Goal: Check status: Check status

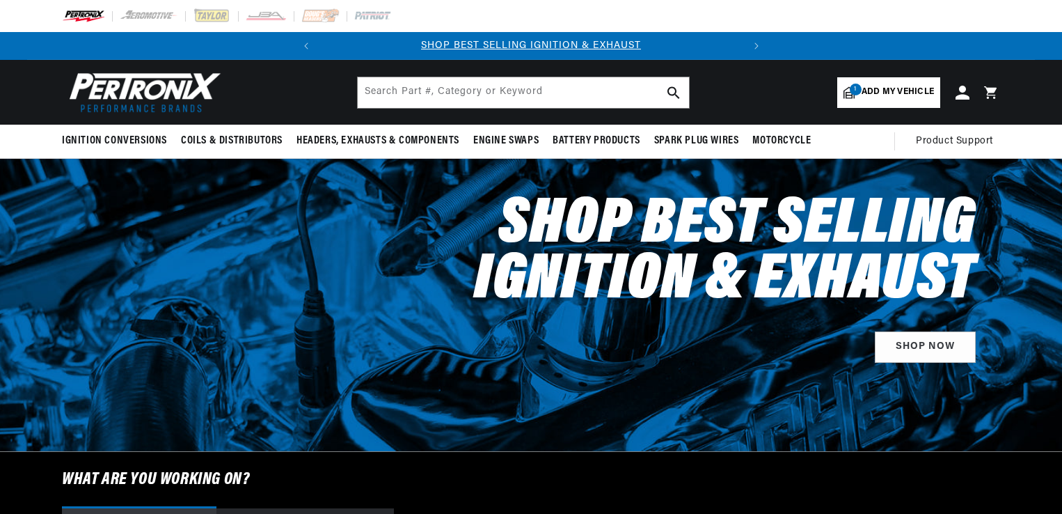
select select "1956"
select select "Chevrolet"
select select "Two-Ten-Series"
select select "265cid-4.3L"
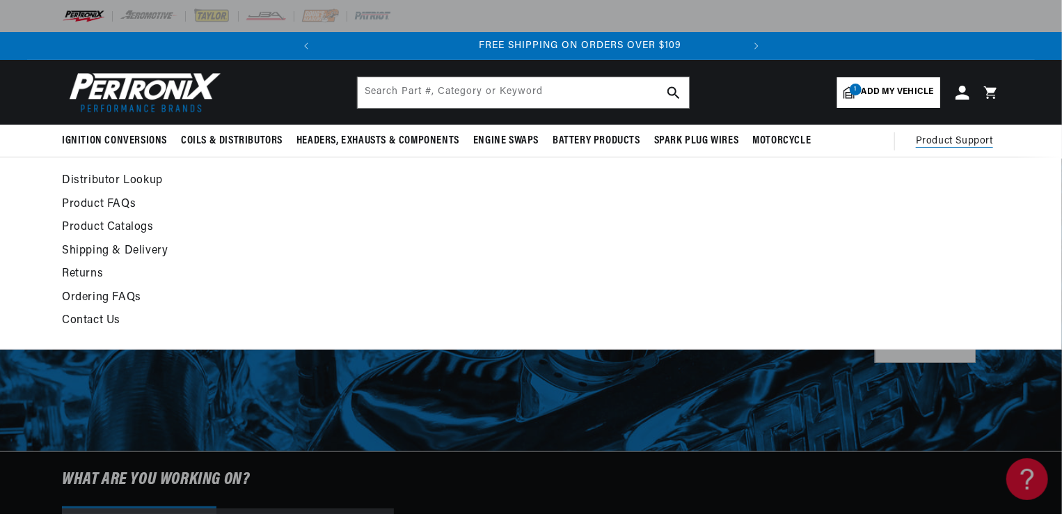
scroll to position [0, 422]
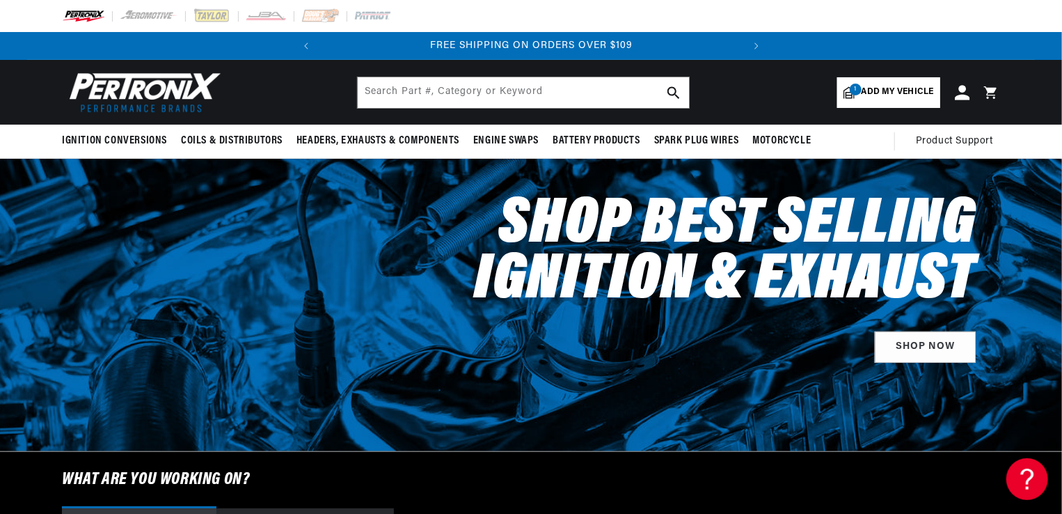
click at [963, 97] on icon at bounding box center [962, 92] width 15 height 15
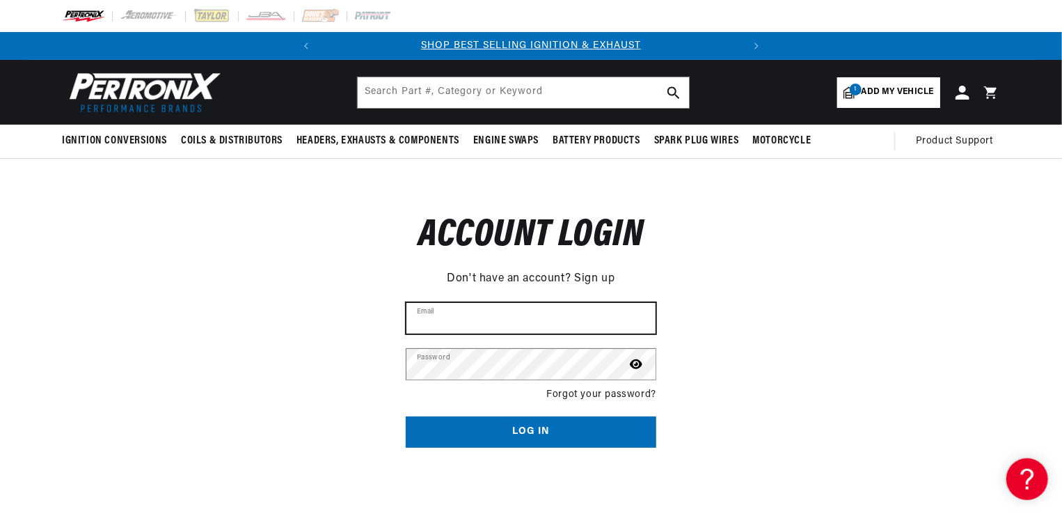
type input "purvisj42@aol.com"
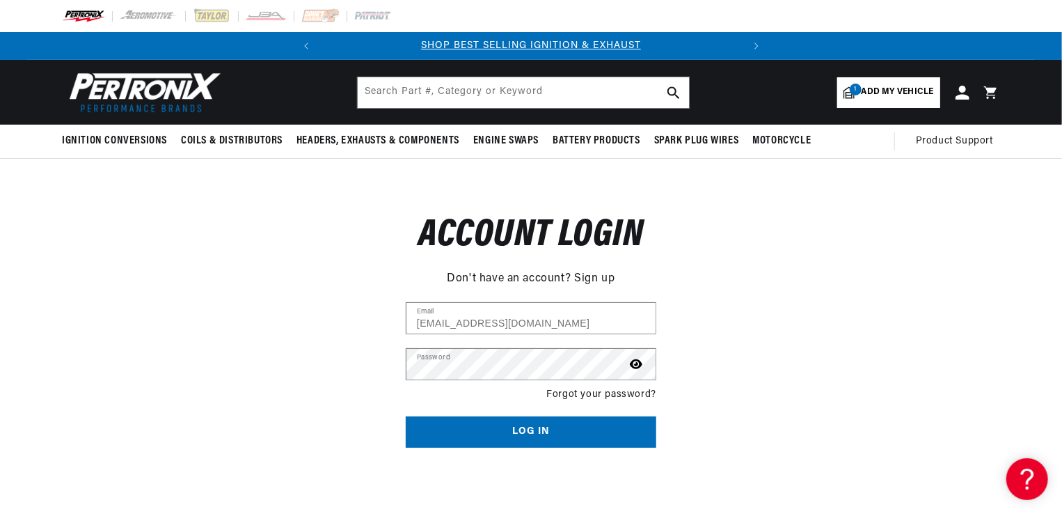
click at [600, 430] on button "Log in" at bounding box center [531, 431] width 251 height 31
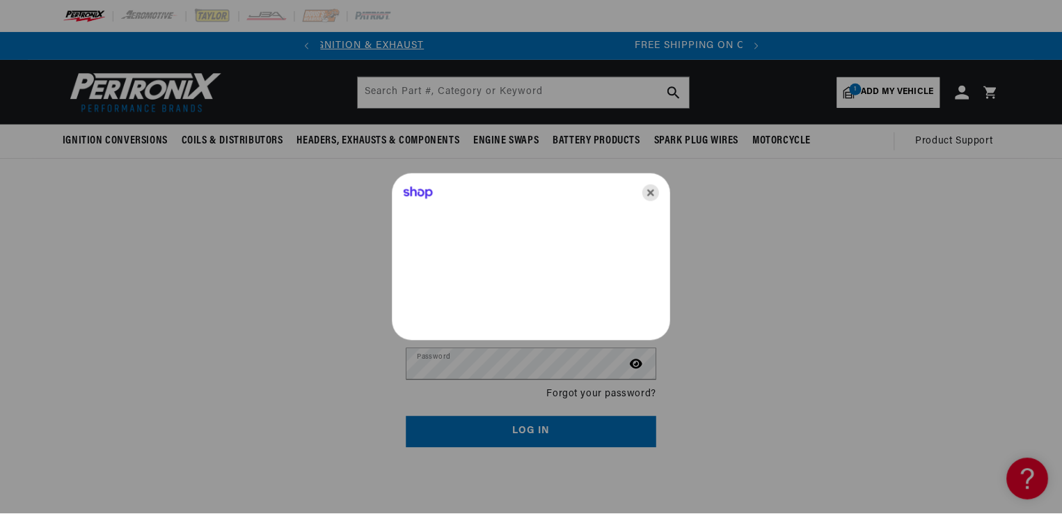
scroll to position [0, 422]
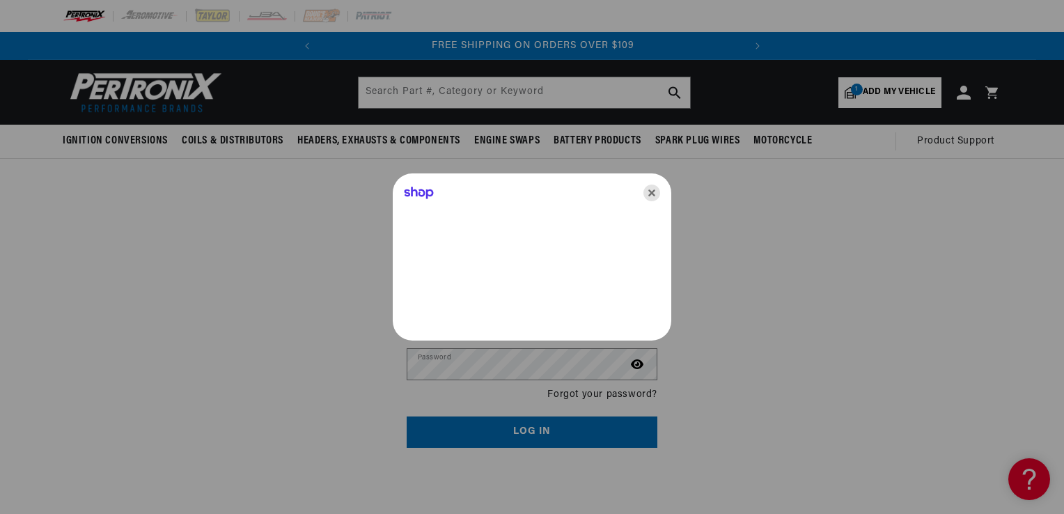
click at [651, 194] on icon "Close" at bounding box center [651, 192] width 17 height 17
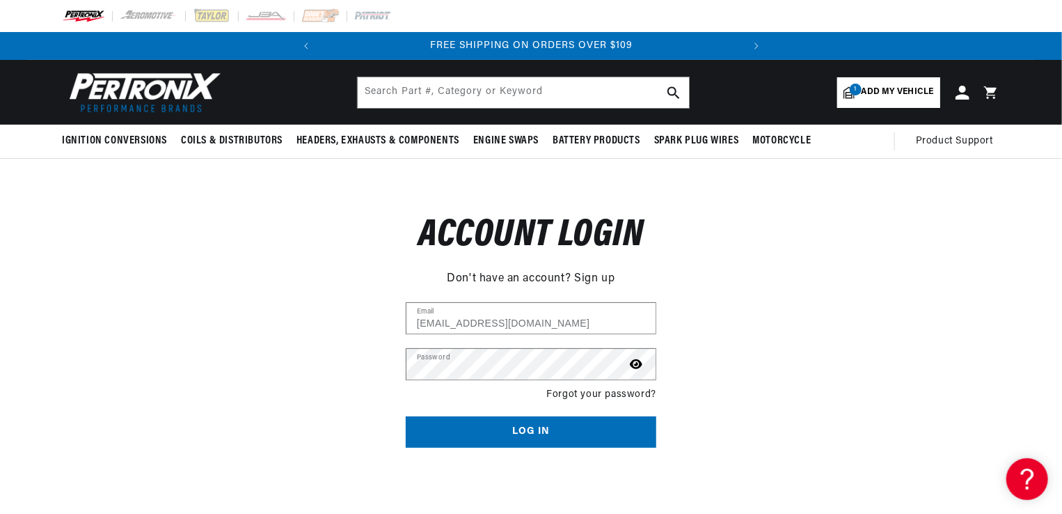
click at [533, 427] on button "Log in" at bounding box center [531, 431] width 251 height 31
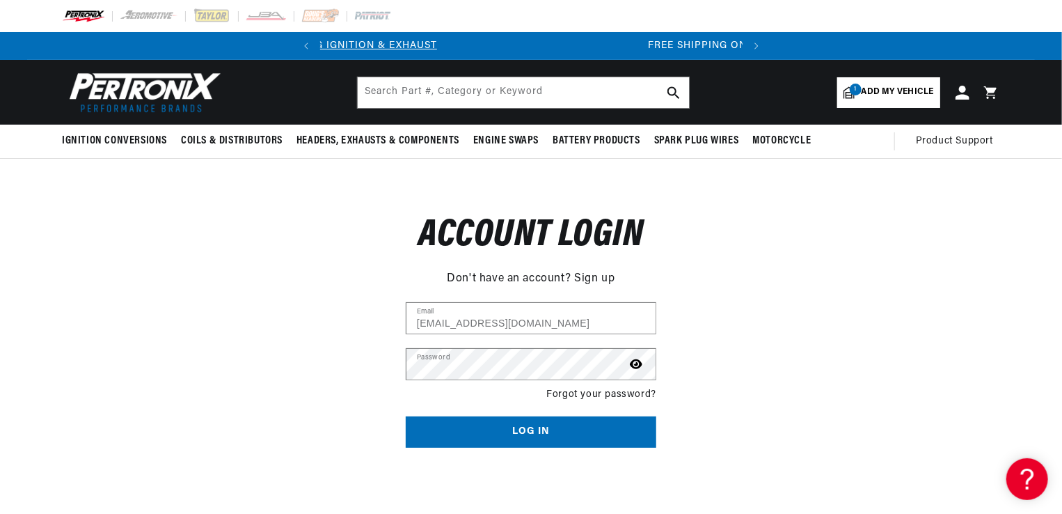
scroll to position [0, 0]
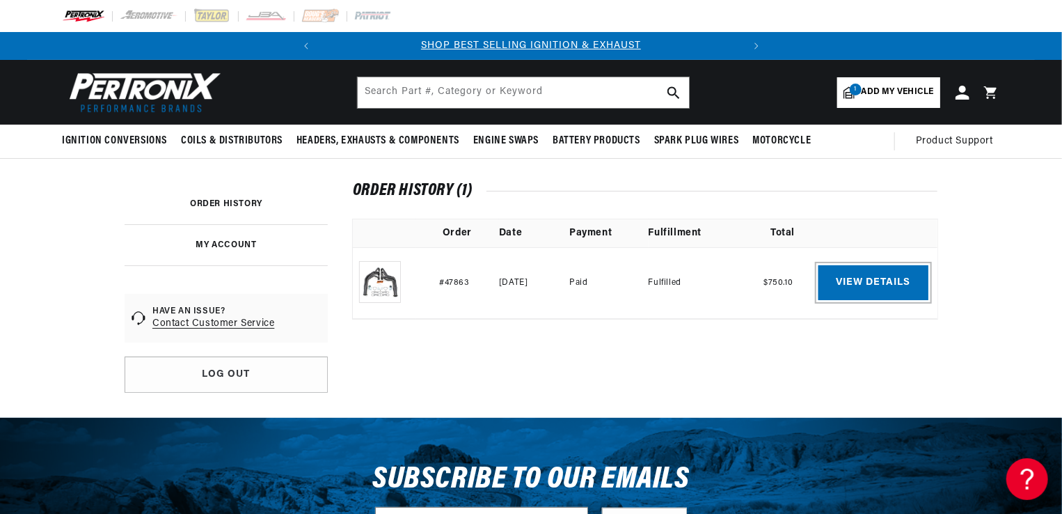
click at [874, 285] on link "View details" at bounding box center [874, 282] width 110 height 35
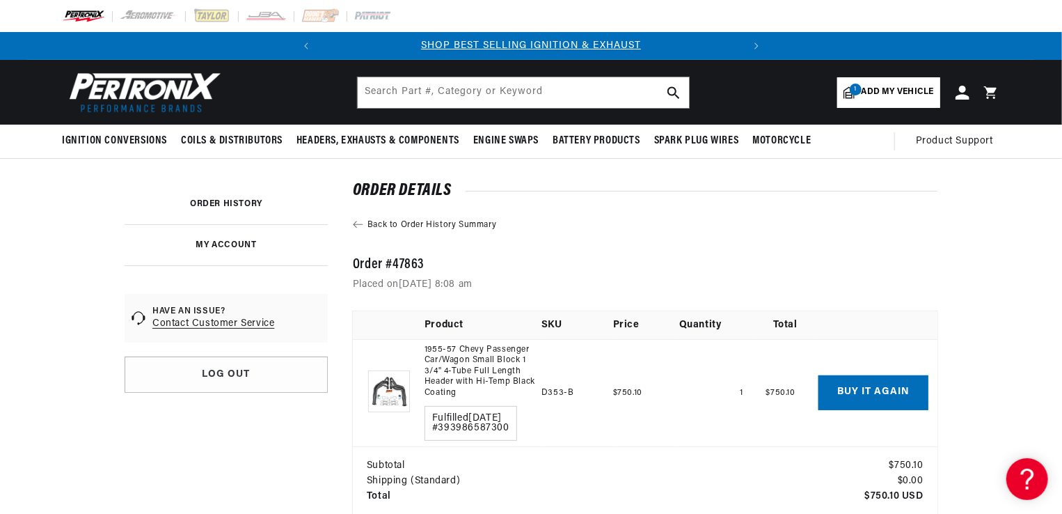
scroll to position [139, 0]
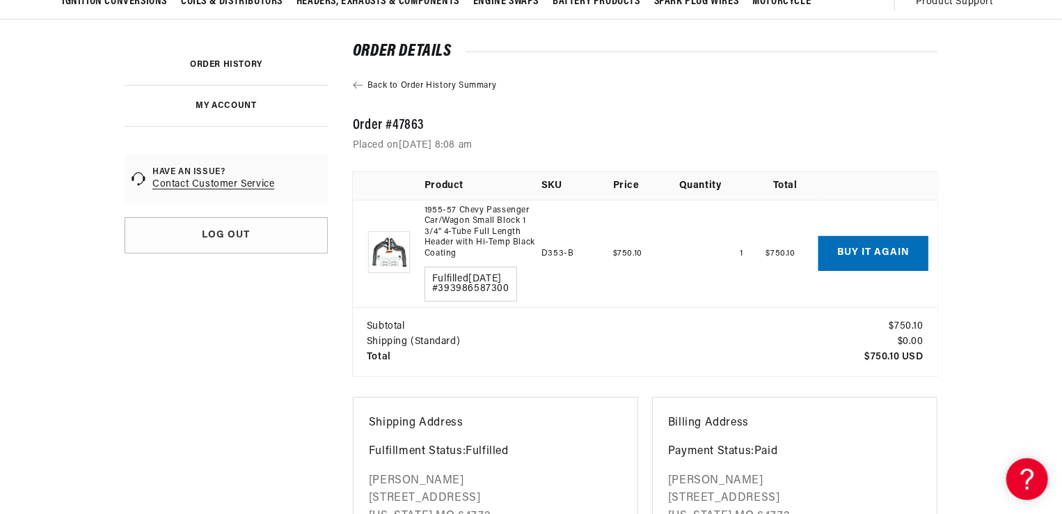
click at [459, 230] on link "1955-57 Chevy Passenger Car/Wagon Small Block 1 3/4" 4-Tube Full Length Header …" at bounding box center [480, 232] width 111 height 54
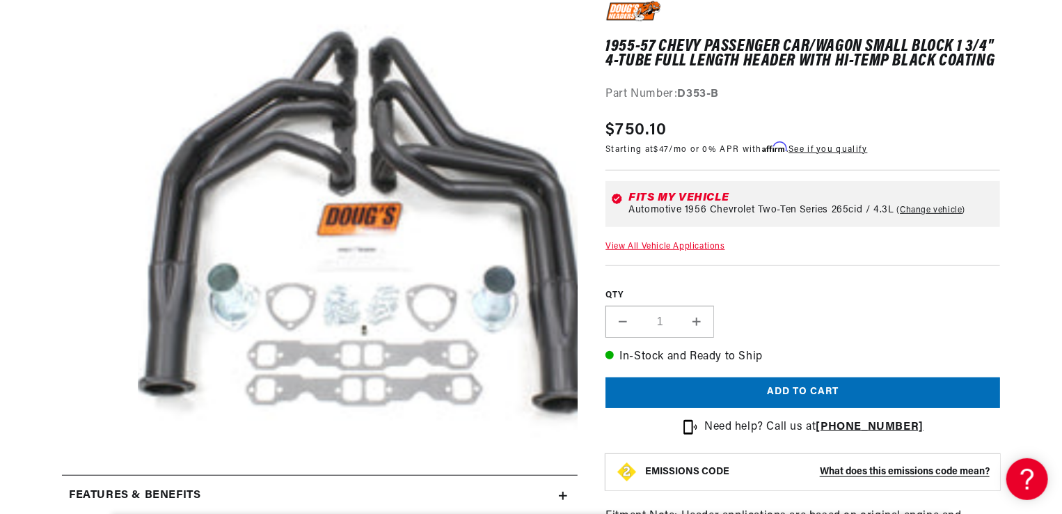
scroll to position [0, 422]
click at [95, 484] on button "Open media 1 in modal" at bounding box center [95, 484] width 0 height 0
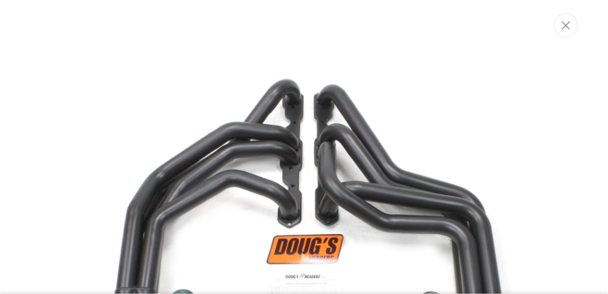
scroll to position [0, 0]
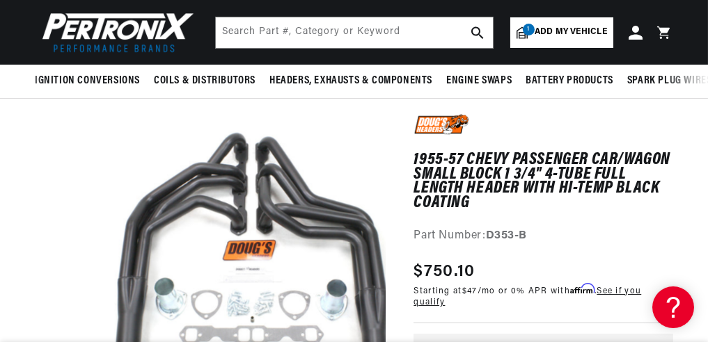
scroll to position [116, 0]
drag, startPoint x: 354, startPoint y: 1, endPoint x: 24, endPoint y: 175, distance: 373.7
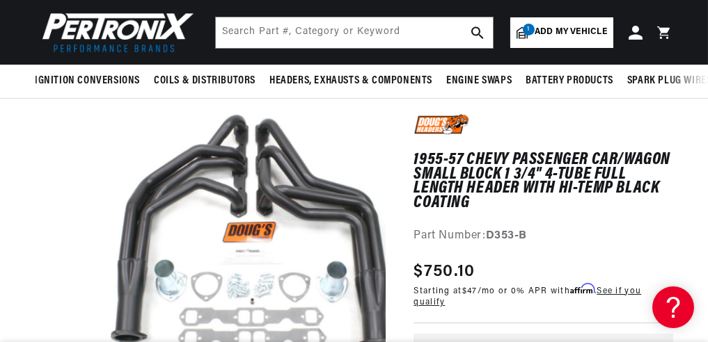
scroll to position [27, 0]
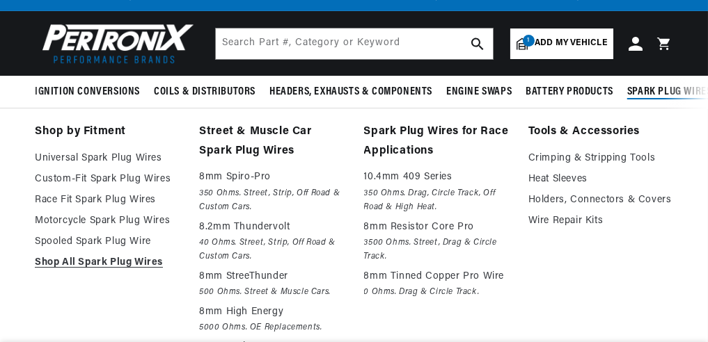
click at [681, 92] on span "Spark Plug Wires" at bounding box center [669, 92] width 85 height 15
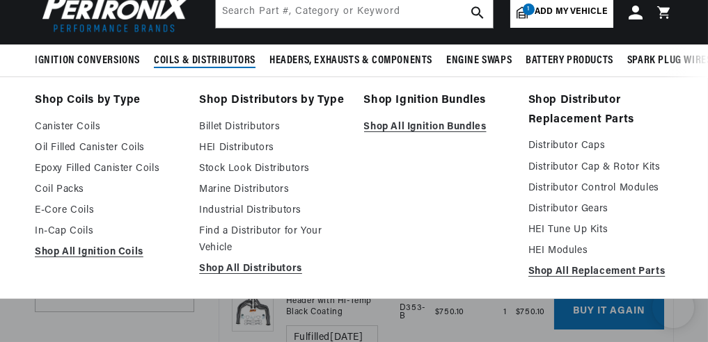
scroll to position [93, 0]
